Goal: Task Accomplishment & Management: Complete application form

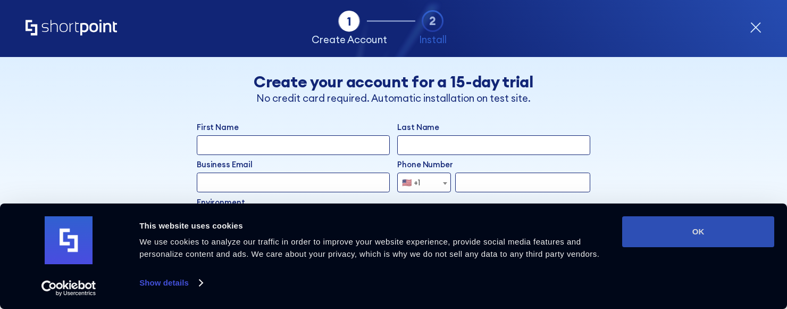
click at [645, 231] on button "OK" at bounding box center [699, 231] width 152 height 31
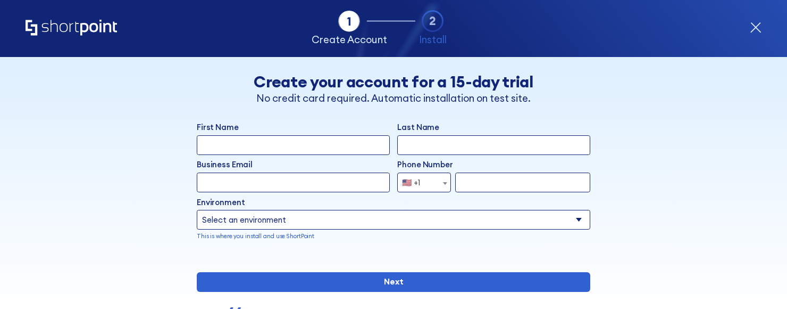
click at [391, 222] on select "Select an environment Microsoft 365 SharePoint Online SharePoint 2019 (On-Premi…" at bounding box center [394, 220] width 394 height 20
select select "SharePoint Online"
click at [197, 210] on select "Select an environment Microsoft 365 SharePoint Online SharePoint 2019 (On-Premi…" at bounding box center [394, 220] width 394 height 20
click at [276, 145] on input "First Name" at bounding box center [293, 145] width 193 height 20
type input "[PERSON_NAME]"
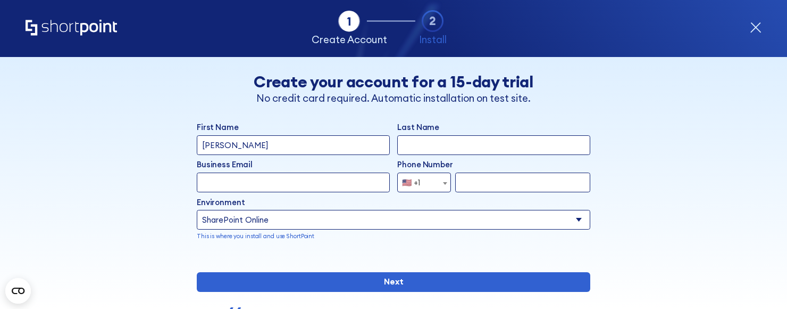
click at [461, 138] on input "Last Name" at bounding box center [493, 145] width 193 height 20
type input "channamallu"
click at [266, 183] on input "Business Email" at bounding box center [293, 182] width 193 height 20
type input "[EMAIL_ADDRESS][DOMAIN_NAME]"
click at [482, 185] on input "form" at bounding box center [522, 182] width 135 height 20
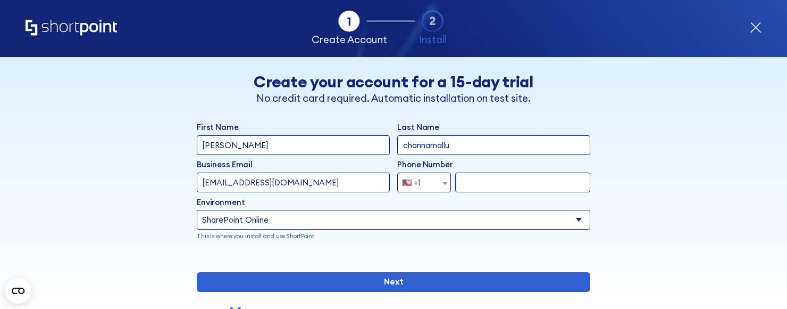
type input "5164280872"
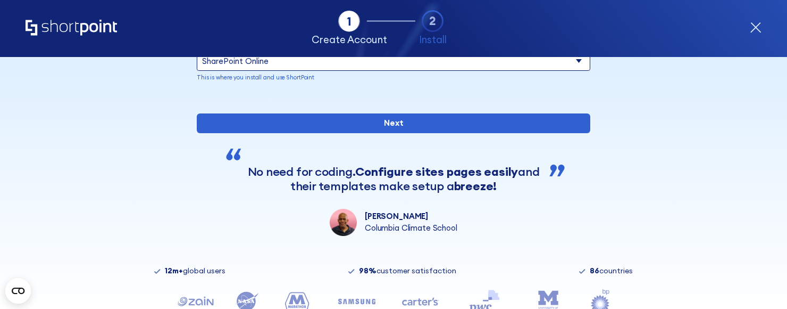
scroll to position [160, 0]
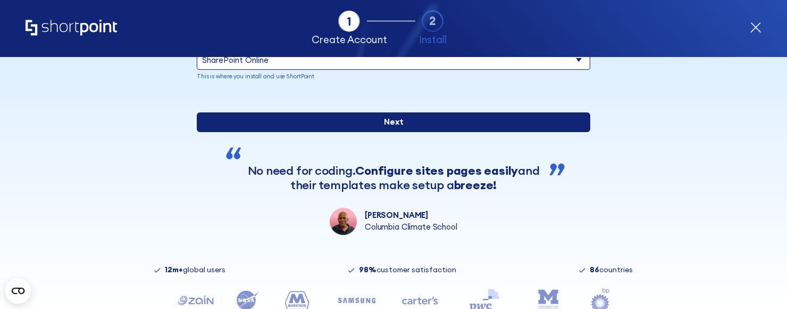
click at [405, 132] on input "Next" at bounding box center [394, 122] width 394 height 20
